Goal: Obtain resource: Obtain resource

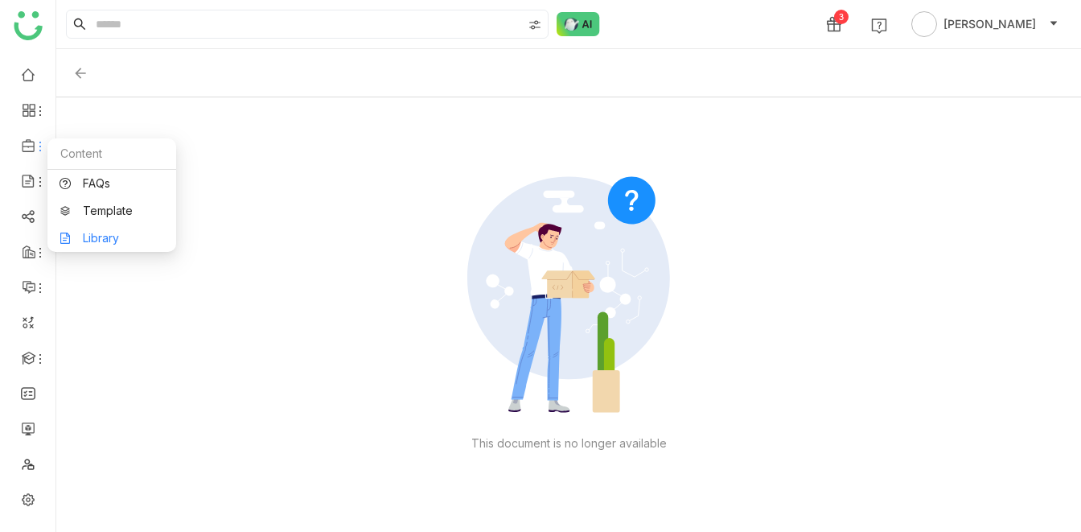
click at [103, 235] on link "Library" at bounding box center [112, 237] width 105 height 11
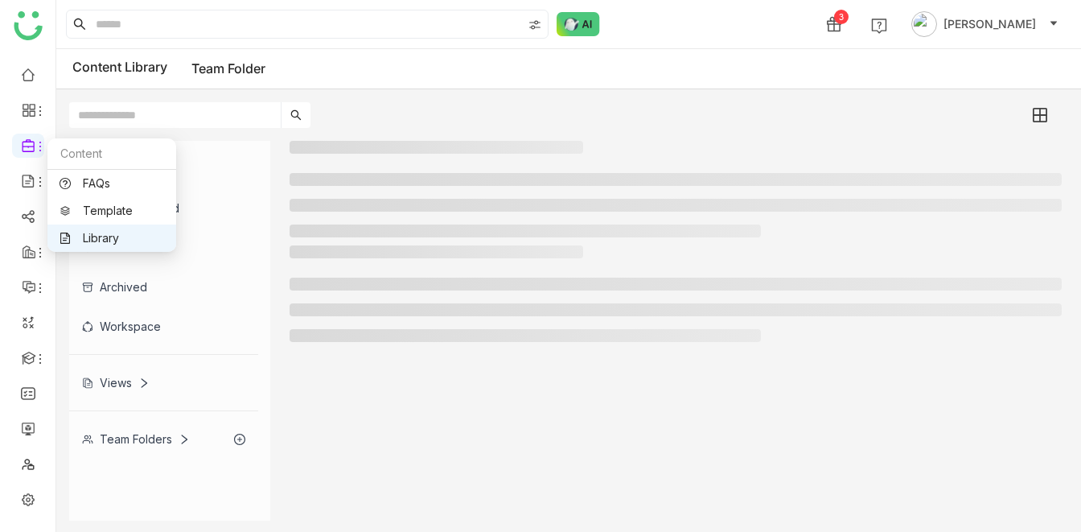
click at [86, 233] on link "Library" at bounding box center [112, 237] width 105 height 11
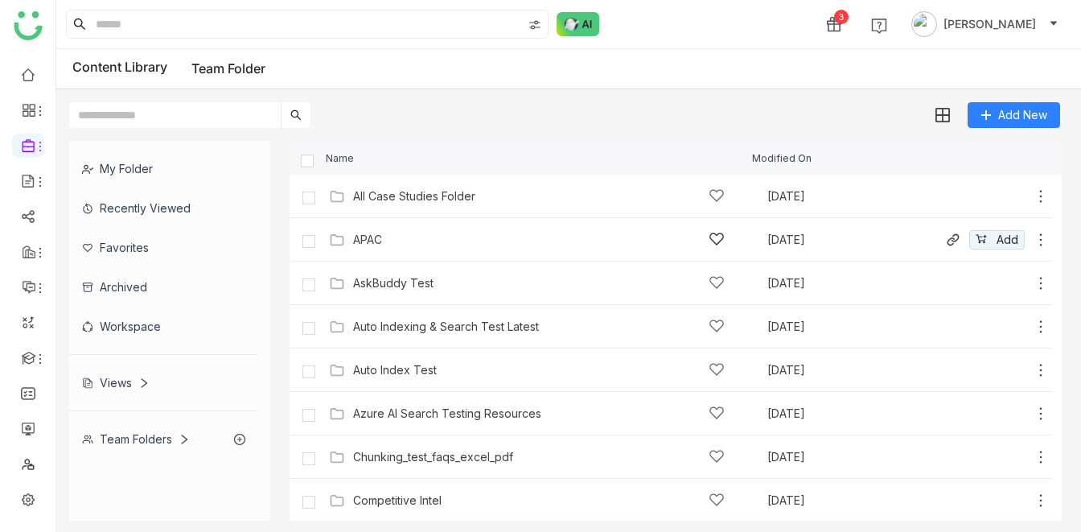
click at [376, 233] on div "APAC" at bounding box center [367, 239] width 29 height 13
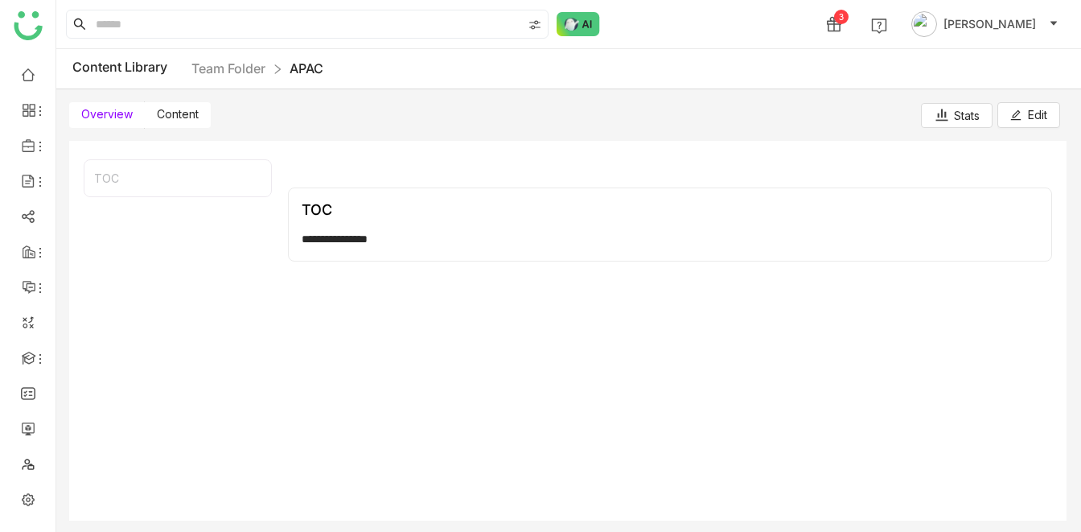
click at [182, 109] on span "Content" at bounding box center [178, 114] width 42 height 14
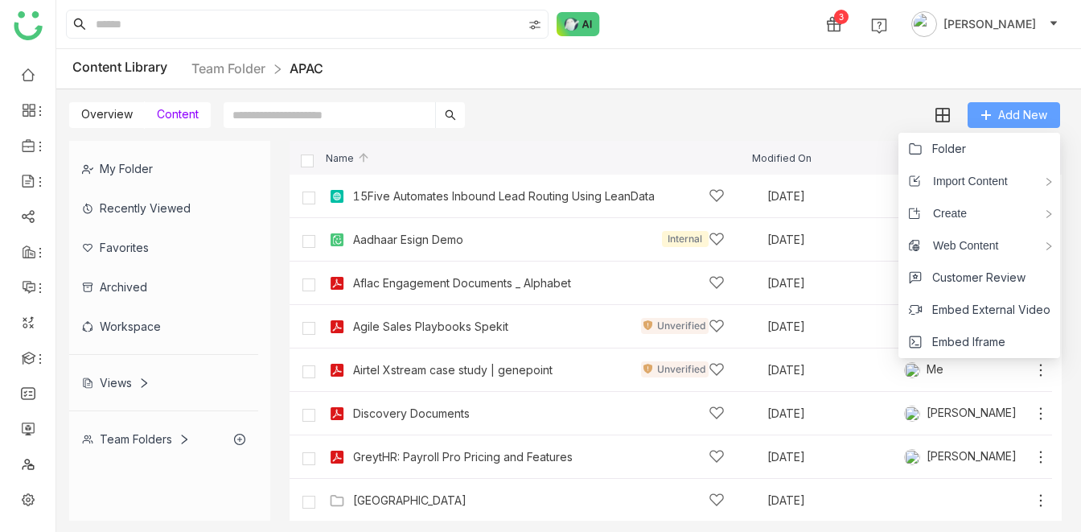
click at [1025, 109] on span "Add New" at bounding box center [1022, 115] width 49 height 18
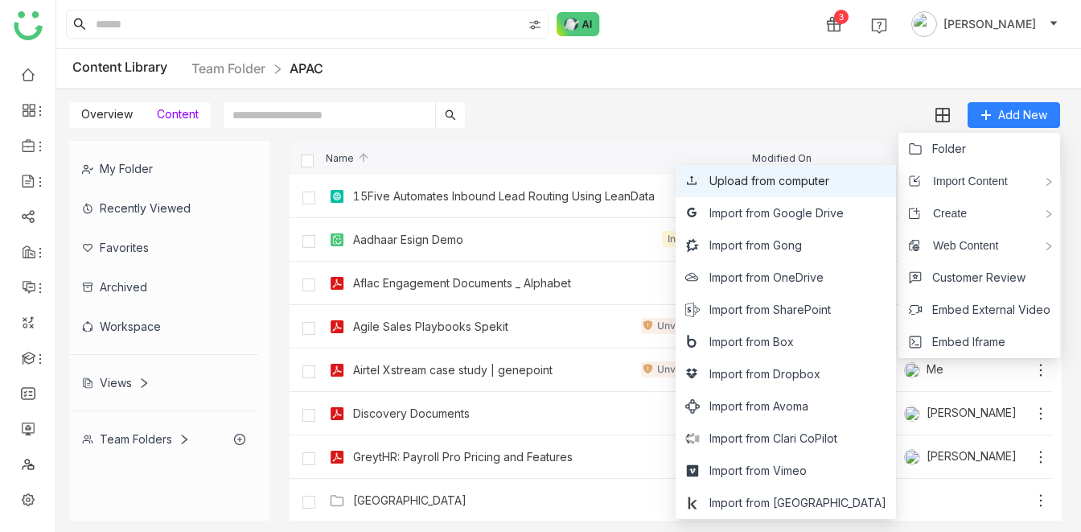
click at [829, 187] on span "Upload from computer" at bounding box center [770, 181] width 120 height 18
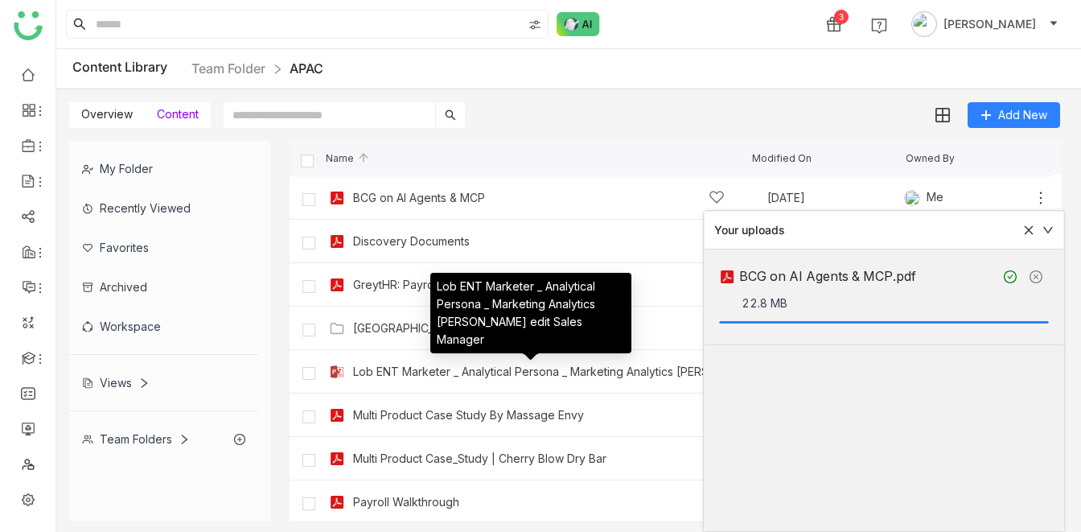
scroll to position [227, 0]
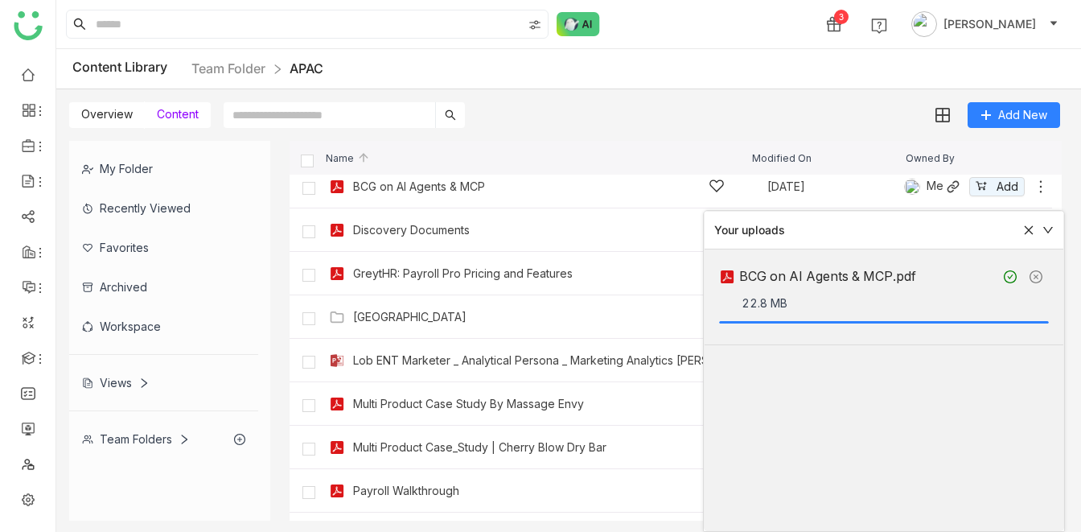
click at [425, 184] on div "BCG on AI Agents & MCP" at bounding box center [419, 186] width 132 height 13
